Goal: Task Accomplishment & Management: Manage account settings

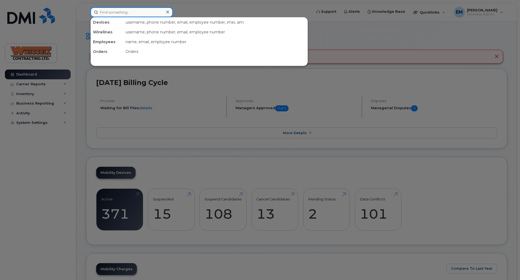
click at [110, 11] on input at bounding box center [132, 12] width 82 height 10
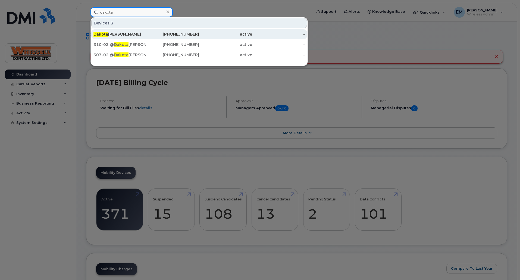
type input "dakota"
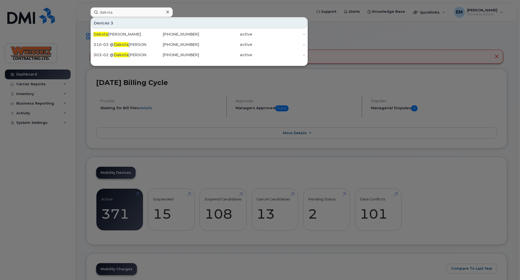
drag, startPoint x: 118, startPoint y: 34, endPoint x: 126, endPoint y: 124, distance: 90.6
click at [118, 34] on div "Dakota Campbell" at bounding box center [120, 34] width 53 height 5
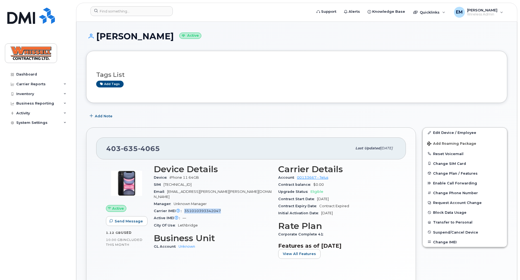
drag, startPoint x: 221, startPoint y: 207, endPoint x: 185, endPoint y: 208, distance: 35.6
click at [185, 208] on div "Carrier IMEI Carrier IMEI is reported during the last billing cycle or change o…" at bounding box center [213, 211] width 118 height 7
copy span "351010393342047"
drag, startPoint x: 460, startPoint y: 131, endPoint x: 375, endPoint y: 136, distance: 84.4
click at [460, 131] on link "Edit Device / Employee" at bounding box center [465, 133] width 84 height 10
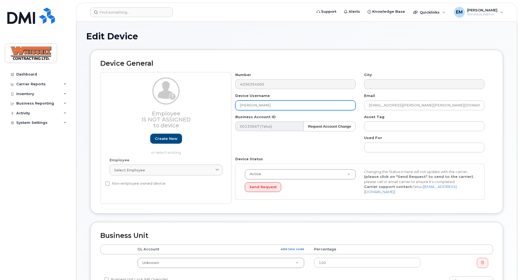
click at [282, 105] on input "[PERSON_NAME]" at bounding box center [295, 106] width 120 height 10
drag, startPoint x: 291, startPoint y: 104, endPoint x: 172, endPoint y: 101, distance: 118.5
click at [184, 102] on div "Employee Is not assigned to device Create new or select existing Employee Selec…" at bounding box center [296, 138] width 393 height 132
paste input "Taylor Darroch"
type input "[PERSON_NAME]"
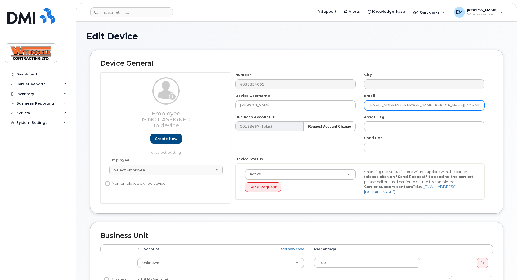
drag, startPoint x: 426, startPoint y: 105, endPoint x: 438, endPoint y: 108, distance: 12.0
click at [426, 105] on input "Dakota.Campbell@Whissell.ca" at bounding box center [424, 106] width 120 height 10
type input "Taylor Darrochv"
click at [386, 107] on input "text" at bounding box center [424, 106] width 120 height 10
paste input "[PERSON_NAME][EMAIL_ADDRESS][PERSON_NAME][PERSON_NAME][DOMAIN_NAME]"
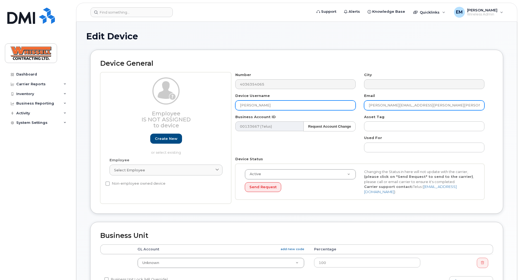
type input "[PERSON_NAME][EMAIL_ADDRESS][PERSON_NAME][PERSON_NAME][DOMAIN_NAME]"
click at [298, 104] on input "Taylor Darrochv" at bounding box center [295, 106] width 120 height 10
type input "Taylor Darroch"
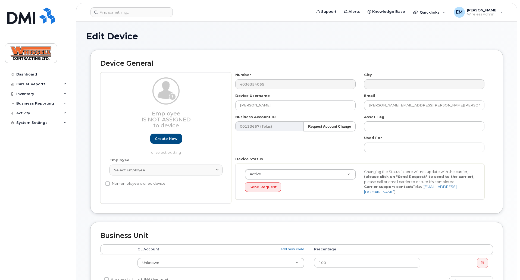
click at [302, 142] on div "Number 4036354065 City Device Username Taylor Darroch Email Taylor.Darroch@Whis…" at bounding box center [360, 138] width 258 height 132
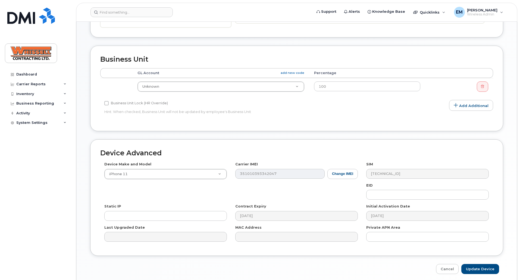
scroll to position [198, 0]
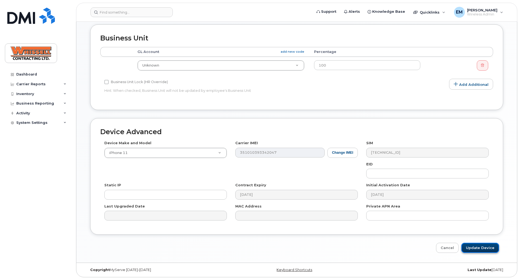
drag, startPoint x: 488, startPoint y: 245, endPoint x: 464, endPoint y: 245, distance: 24.2
click at [488, 245] on input "Update Device" at bounding box center [481, 248] width 38 height 10
type input "Saving..."
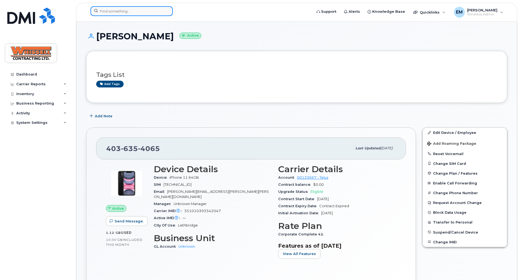
click at [126, 11] on input at bounding box center [132, 11] width 82 height 10
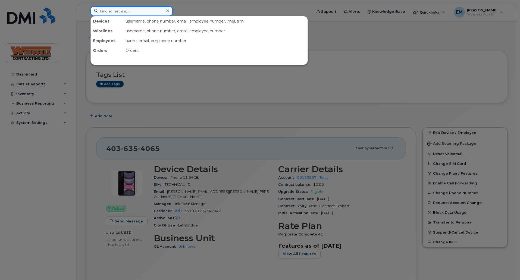
paste input "4033708595"
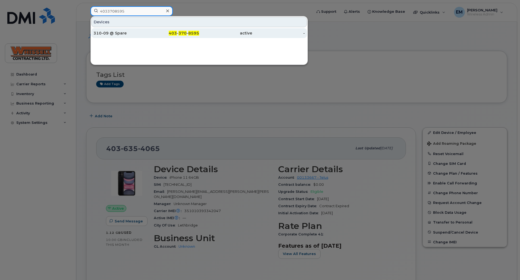
type input "4033708595"
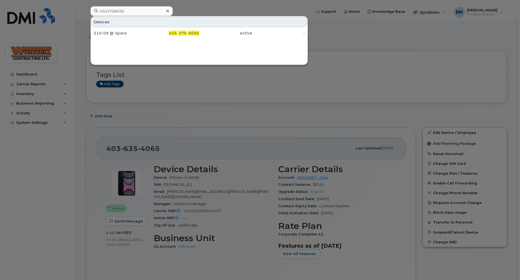
drag, startPoint x: 110, startPoint y: 34, endPoint x: 251, endPoint y: 85, distance: 149.9
click at [110, 34] on div "310-09 @ Spare" at bounding box center [120, 32] width 53 height 5
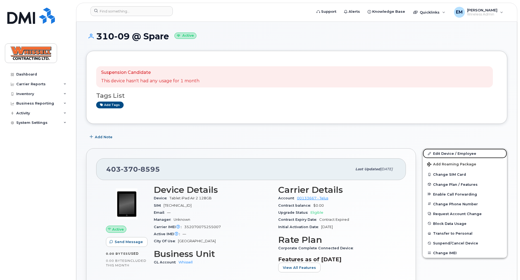
drag, startPoint x: 444, startPoint y: 154, endPoint x: 367, endPoint y: 143, distance: 77.7
click at [444, 154] on link "Edit Device / Employee" at bounding box center [465, 154] width 84 height 10
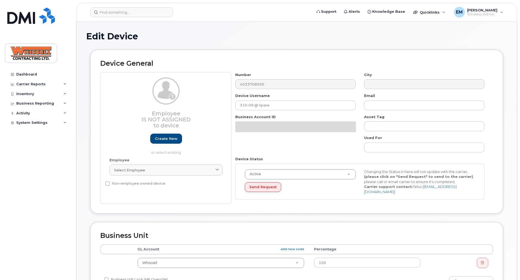
select select "28230"
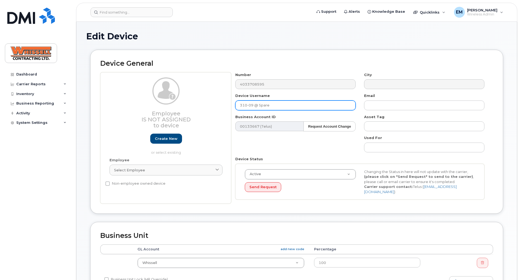
click at [263, 108] on input "310-09 @ Spare" at bounding box center [295, 106] width 120 height 10
drag, startPoint x: 260, startPoint y: 107, endPoint x: 319, endPoint y: 109, distance: 59.9
click at [304, 107] on input "310-09 @ Spare" at bounding box center [295, 106] width 120 height 10
paste input "Taylor Darroch"
type input "310-09 @ [PERSON_NAME]"
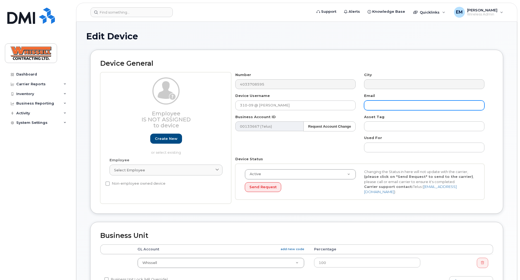
drag, startPoint x: 376, startPoint y: 105, endPoint x: 372, endPoint y: 110, distance: 6.4
click at [376, 105] on input "text" at bounding box center [424, 106] width 120 height 10
paste input "[PERSON_NAME][EMAIL_ADDRESS][PERSON_NAME][PERSON_NAME][DOMAIN_NAME]"
type input "[PERSON_NAME][EMAIL_ADDRESS][PERSON_NAME][PERSON_NAME][DOMAIN_NAME]"
click at [305, 148] on div "Number 4033708595 City Device Username 310-09 @ Taylor Darroch Email Taylor.Dar…" at bounding box center [360, 138] width 258 height 132
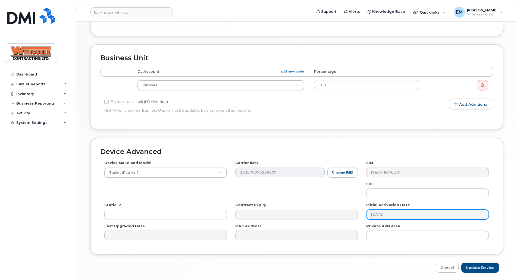
scroll to position [198, 0]
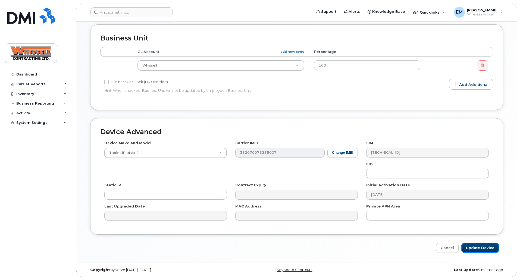
drag, startPoint x: 486, startPoint y: 249, endPoint x: 367, endPoint y: 205, distance: 126.7
click at [486, 249] on input "Update Device" at bounding box center [481, 248] width 38 height 10
type input "Saving..."
